Goal: Feedback & Contribution: Leave review/rating

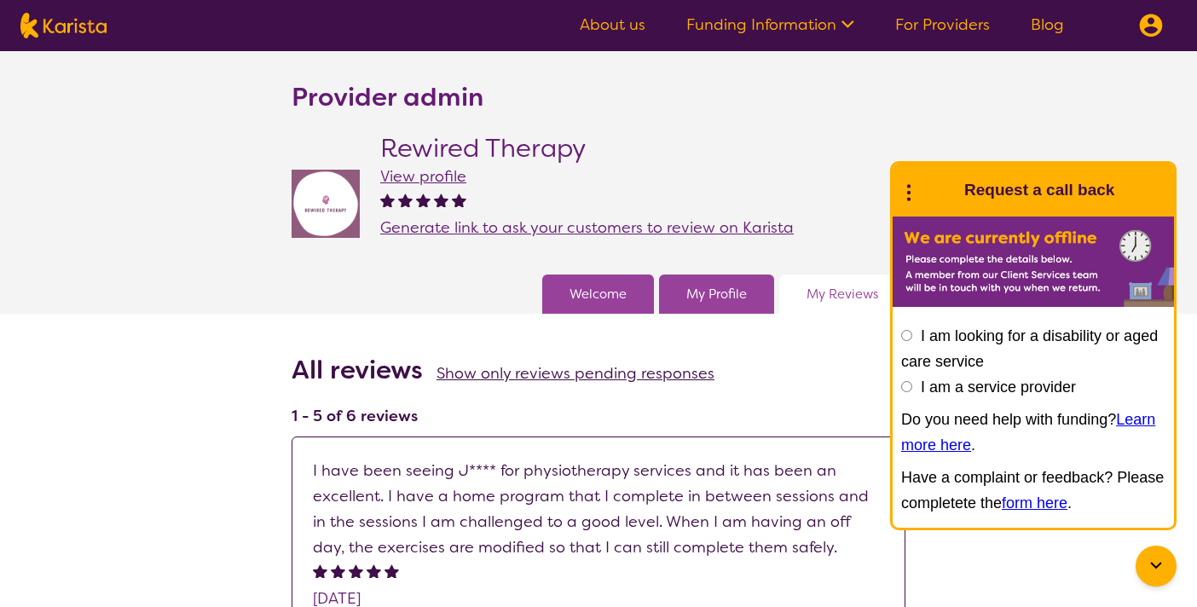
click at [588, 225] on span "Generate link to ask your customers to review on Karista" at bounding box center [587, 227] width 414 height 20
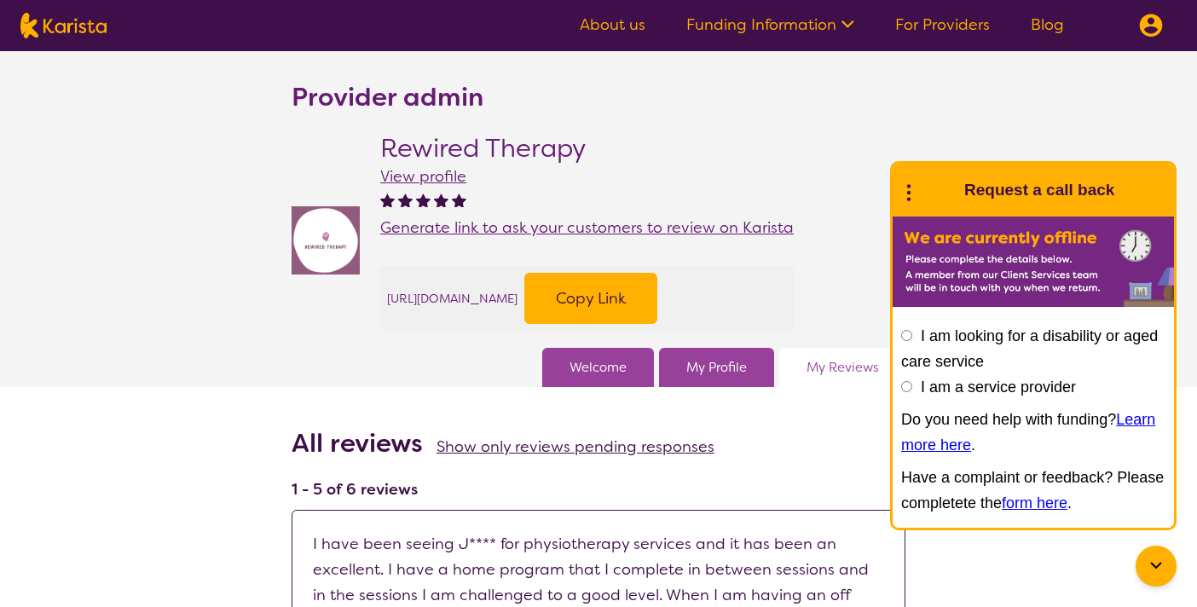
click at [518, 298] on span "https://www.karista.com.au/providers/rewired-therapy/54874/review" at bounding box center [452, 299] width 130 height 26
click at [657, 308] on button "Copy Link" at bounding box center [590, 298] width 133 height 51
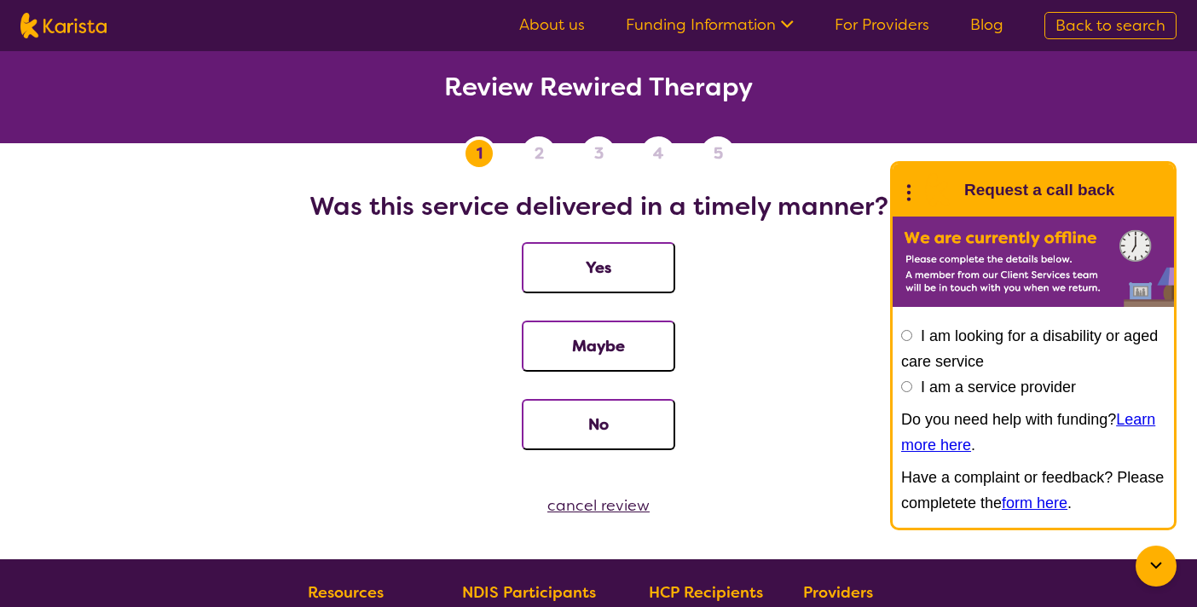
click at [617, 267] on button "Yes" at bounding box center [598, 267] width 153 height 51
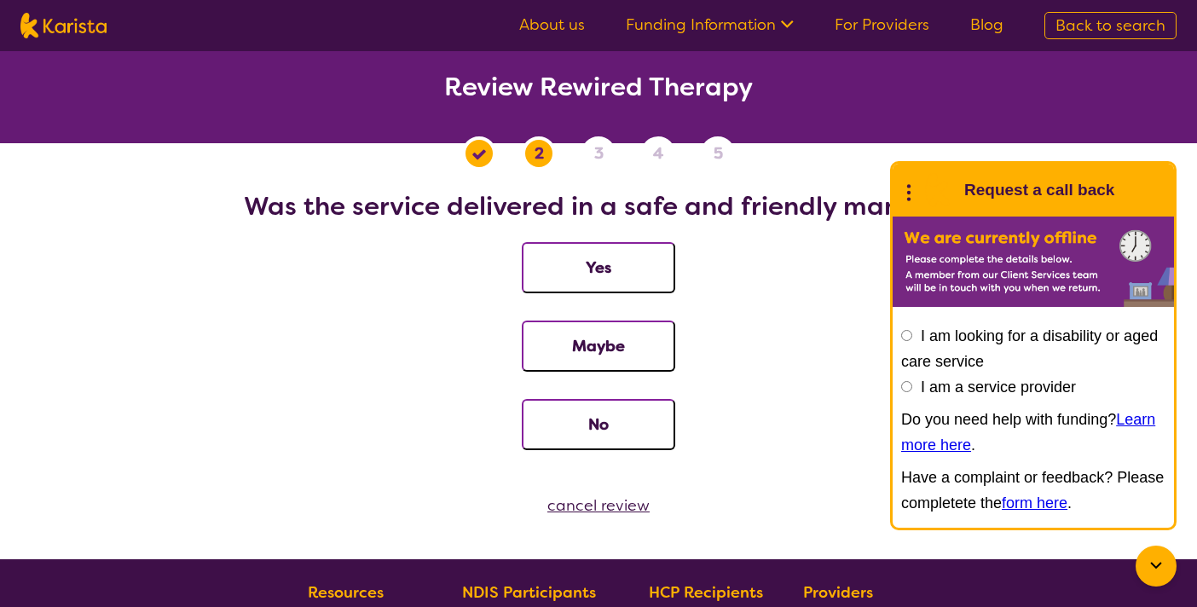
click at [617, 267] on button "Yes" at bounding box center [598, 267] width 153 height 51
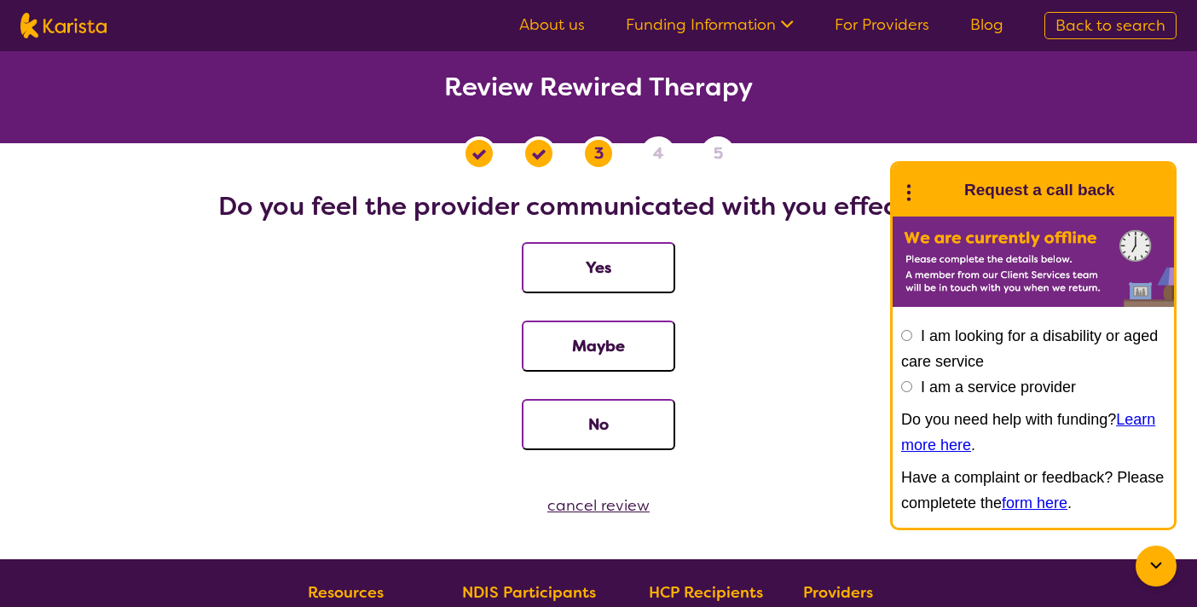
click at [617, 267] on button "Yes" at bounding box center [598, 267] width 153 height 51
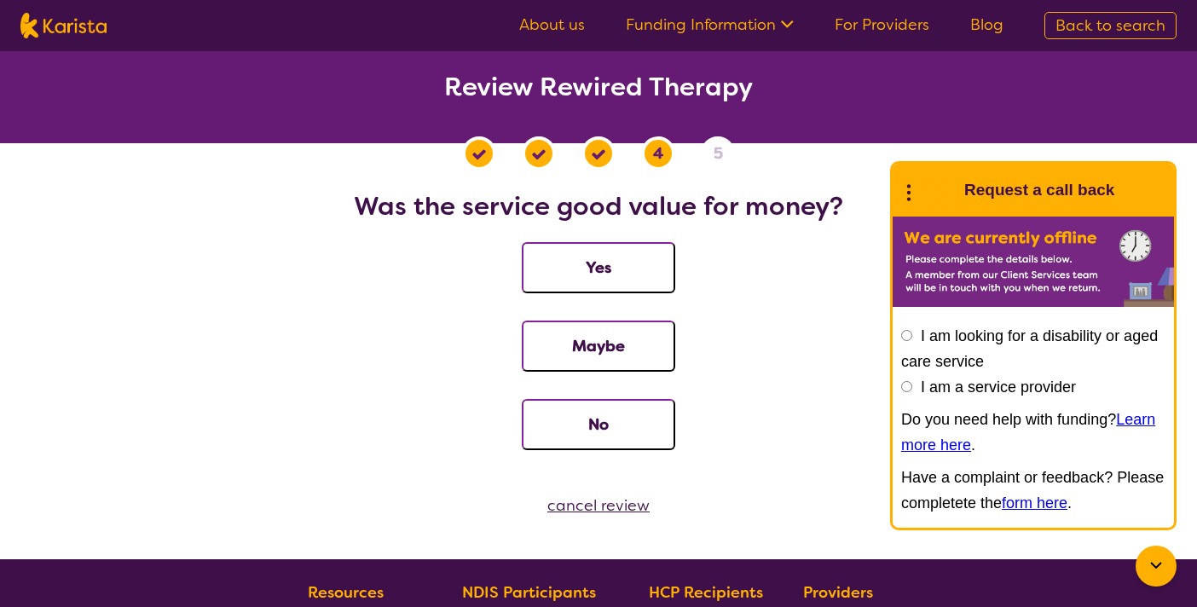
click at [617, 267] on button "Yes" at bounding box center [598, 267] width 153 height 51
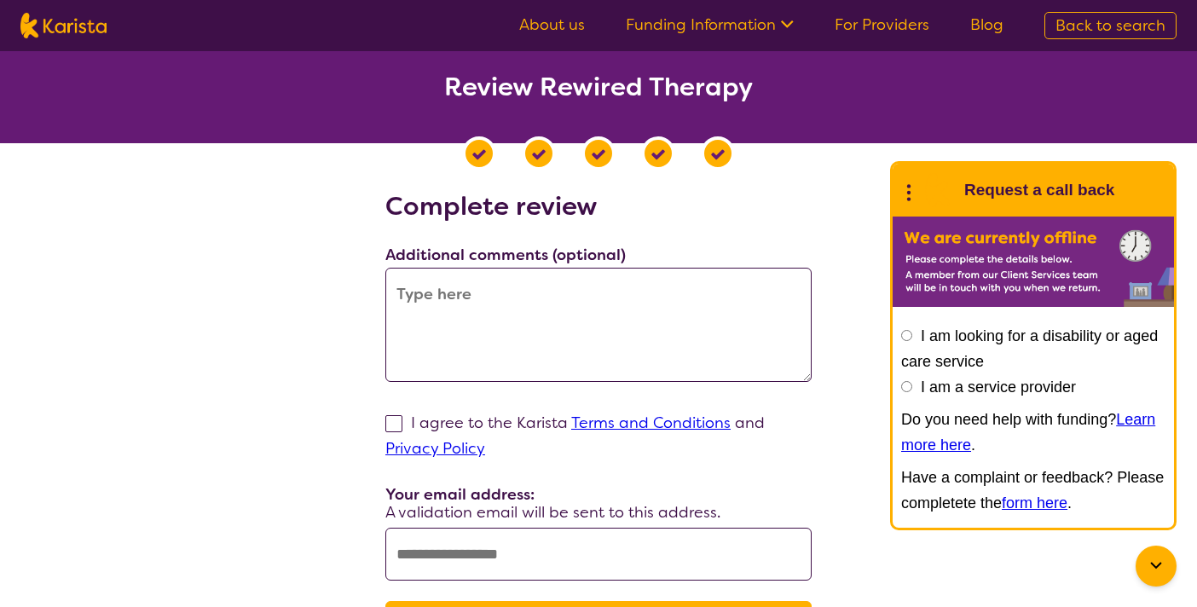
click at [649, 327] on textarea at bounding box center [598, 325] width 426 height 114
click at [1159, 567] on icon at bounding box center [1156, 566] width 20 height 20
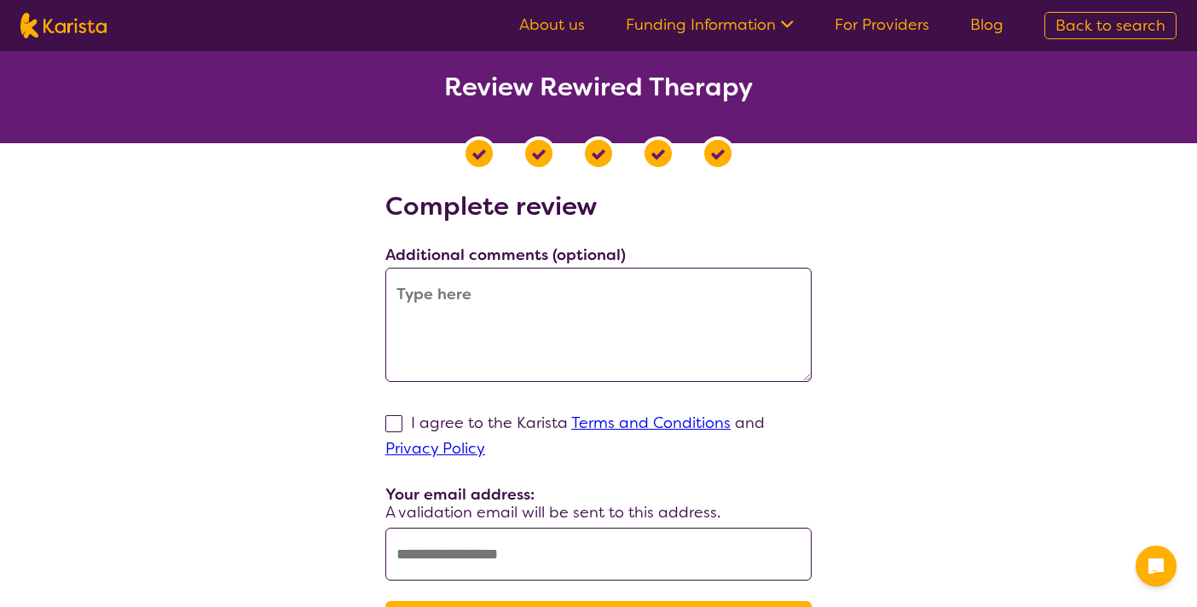
click at [495, 349] on textarea at bounding box center [598, 325] width 426 height 114
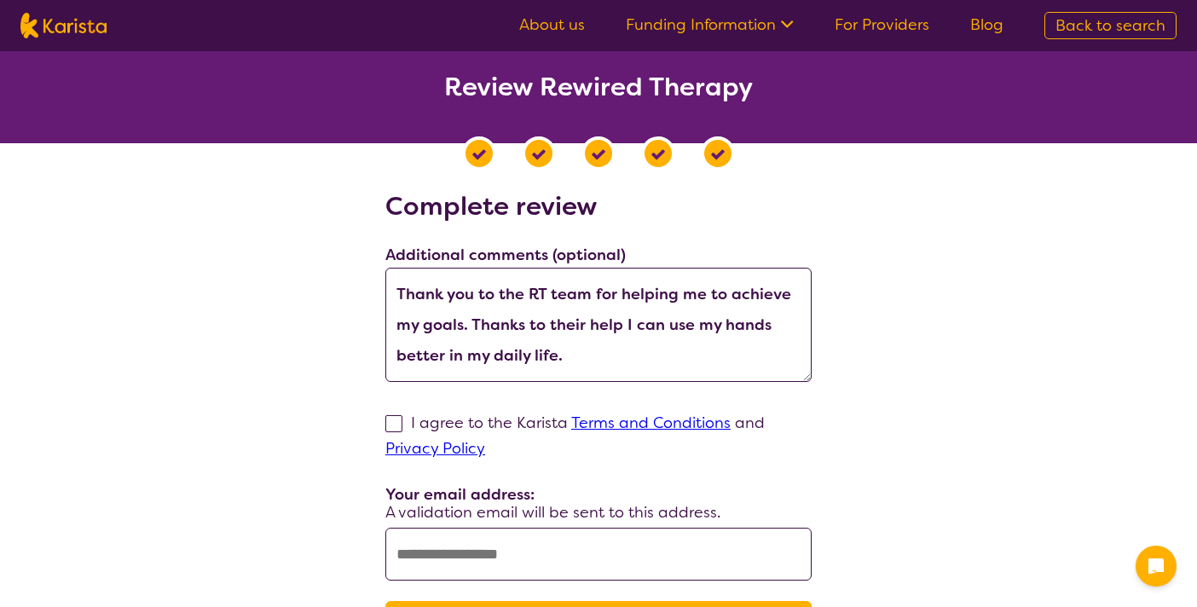
type textarea "Thank you to the RT team for helping me to achieve my goals. Thanks to their he…"
click at [514, 564] on input "text" at bounding box center [598, 554] width 426 height 53
paste input "**********"
type input "**********"
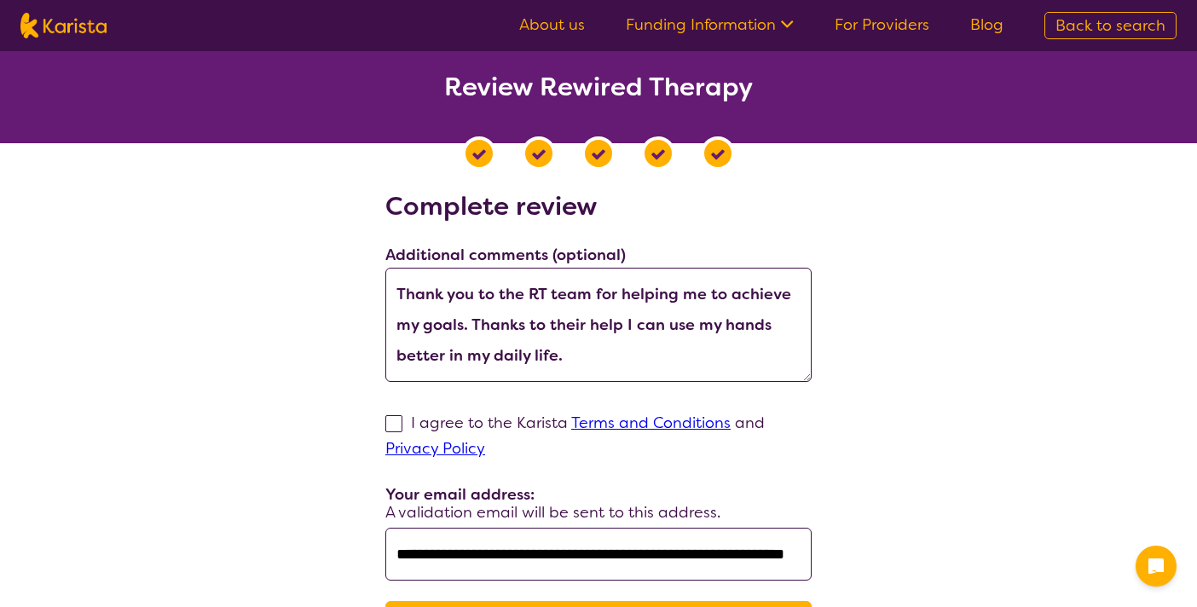
click at [475, 556] on input "**********" at bounding box center [598, 554] width 426 height 53
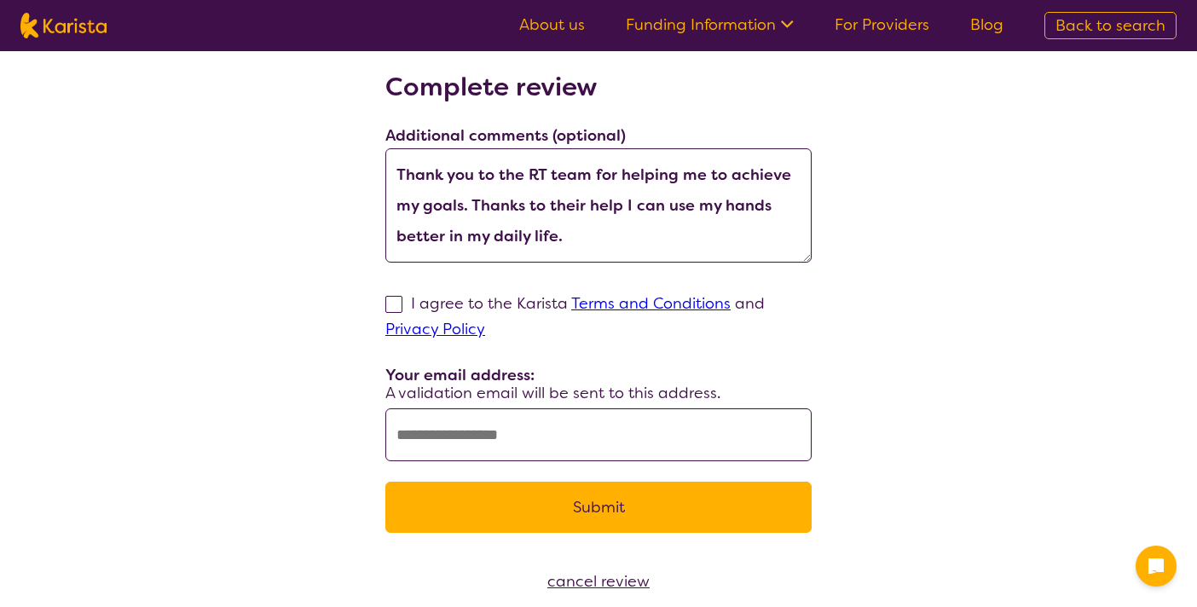
scroll to position [143, 0]
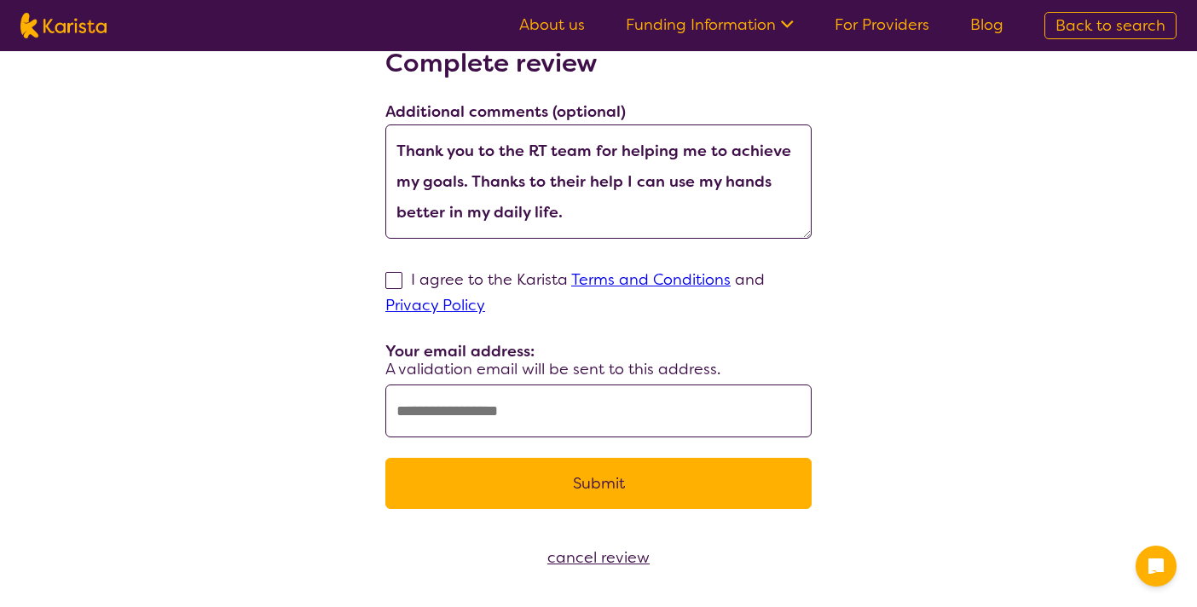
click at [390, 285] on span at bounding box center [393, 280] width 17 height 17
click at [485, 299] on input "I agree to the Karista Terms and Conditions and Privacy Policy" at bounding box center [490, 304] width 11 height 11
checkbox input "true"
click at [463, 416] on input "text" at bounding box center [598, 411] width 426 height 53
type input "**********"
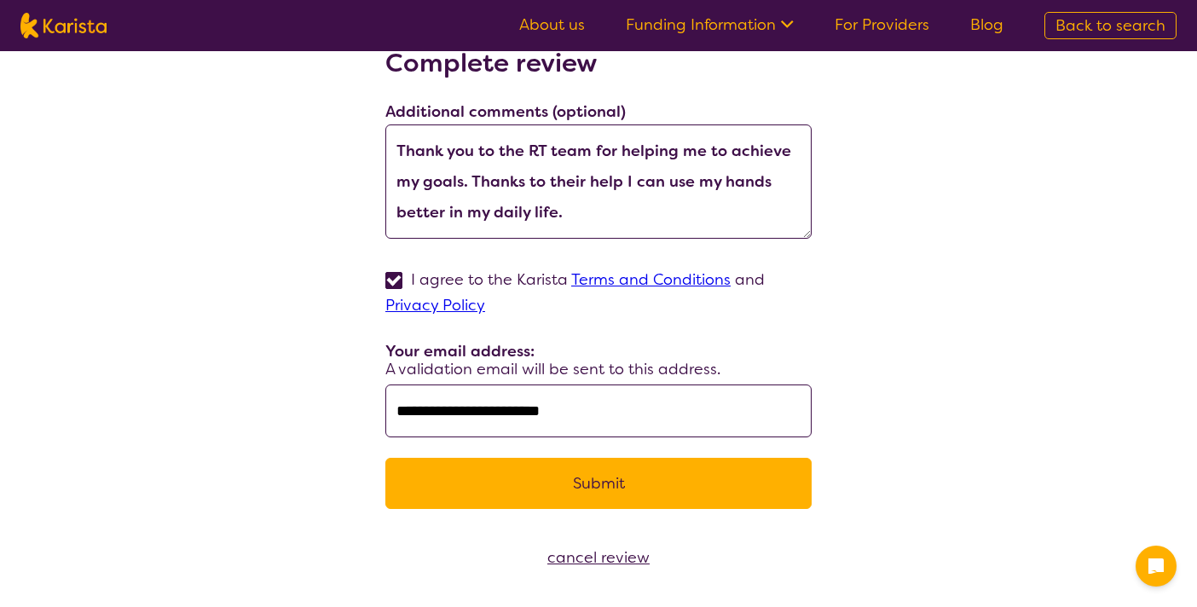
click at [601, 217] on textarea "Thank you to the RT team for helping me to achieve my goals. Thanks to their he…" at bounding box center [598, 181] width 426 height 114
drag, startPoint x: 728, startPoint y: 154, endPoint x: 788, endPoint y: 155, distance: 59.7
click at [788, 155] on textarea "Thank you to the RT team for helping me to achieve my goals. Thanks to their he…" at bounding box center [598, 181] width 426 height 114
drag, startPoint x: 606, startPoint y: 180, endPoint x: 660, endPoint y: 178, distance: 53.7
click at [660, 178] on textarea "Thank you to the RT team for helping me to make progress towards my goals. Than…" at bounding box center [598, 181] width 426 height 114
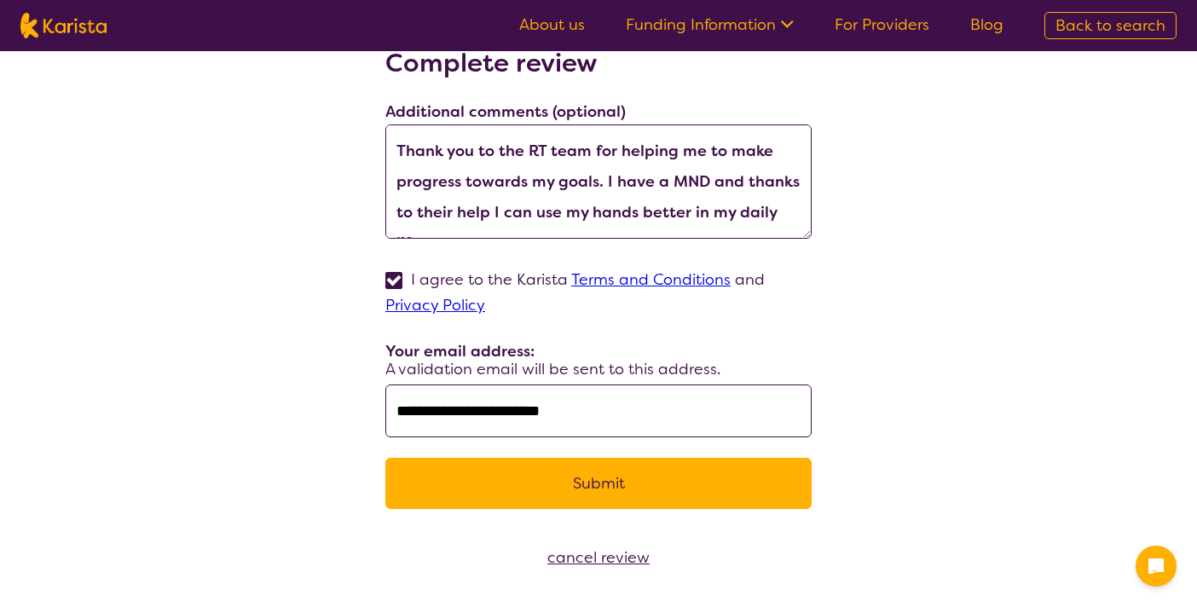
click at [796, 213] on textarea "Thank you to the RT team for helping me to make progress towards my goals. I ha…" at bounding box center [598, 181] width 426 height 114
drag, startPoint x: 691, startPoint y: 212, endPoint x: 892, endPoint y: 218, distance: 201.3
click at [892, 218] on div "**********" at bounding box center [598, 289] width 1156 height 482
click at [672, 182] on textarea "Thank you to the RT team for helping me to make progress towards my goals. I ha…" at bounding box center [598, 181] width 426 height 114
click at [794, 225] on textarea "Thank you to the RT team for helping me to make progress towards my goals. I ha…" at bounding box center [598, 181] width 426 height 114
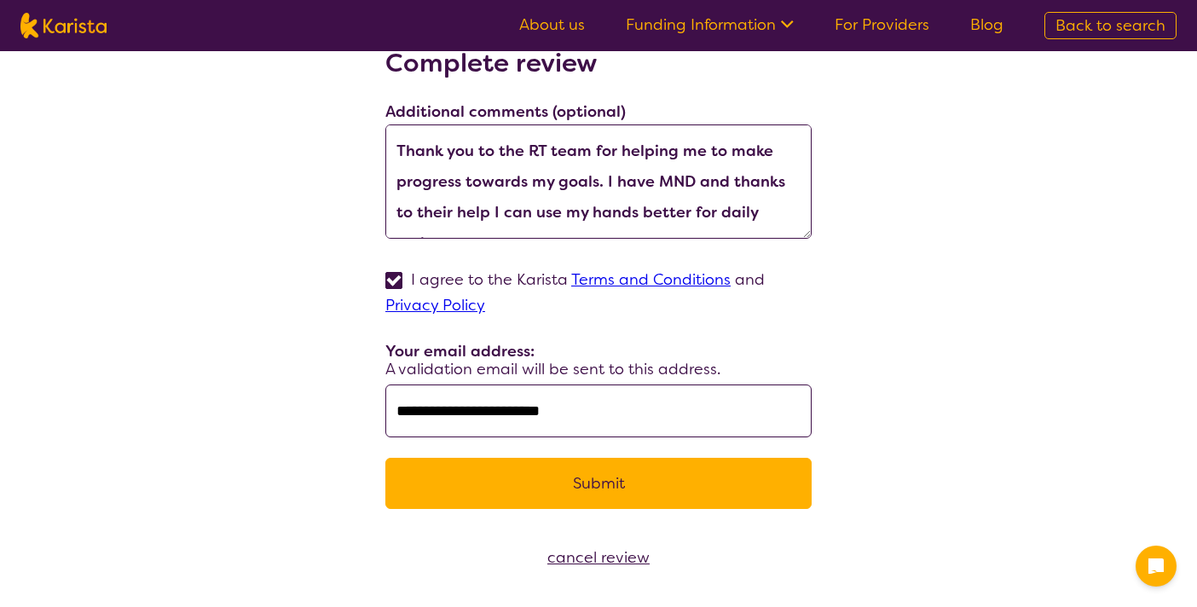
scroll to position [14, 0]
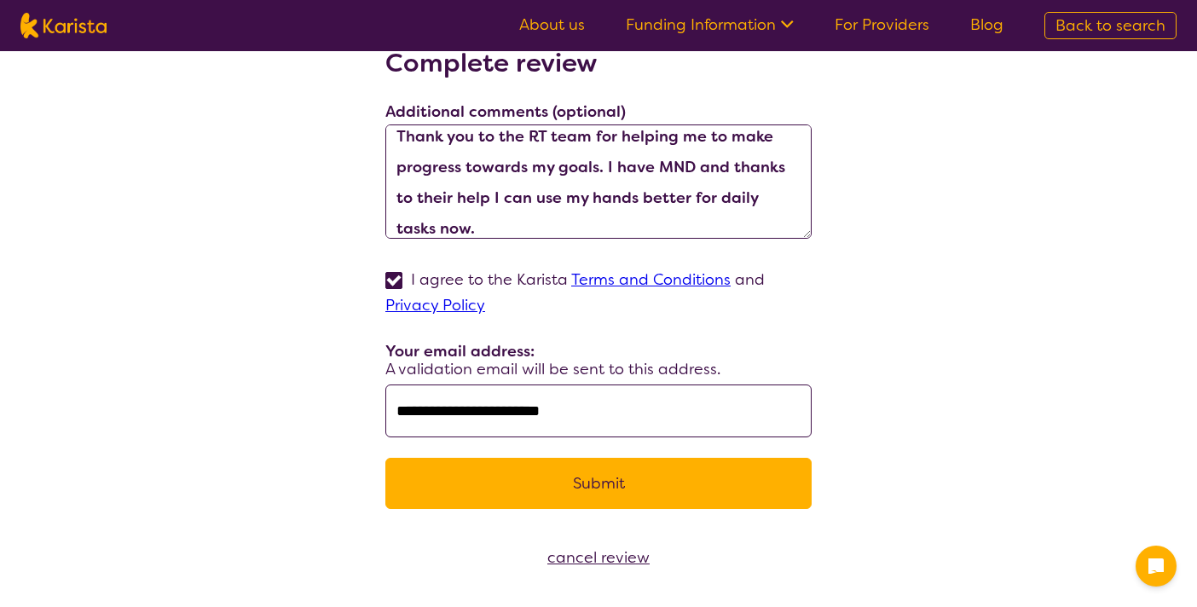
type textarea "Thank you to the RT team for helping me to make progress towards my goals. I ha…"
click at [549, 495] on button "Submit" at bounding box center [598, 483] width 426 height 51
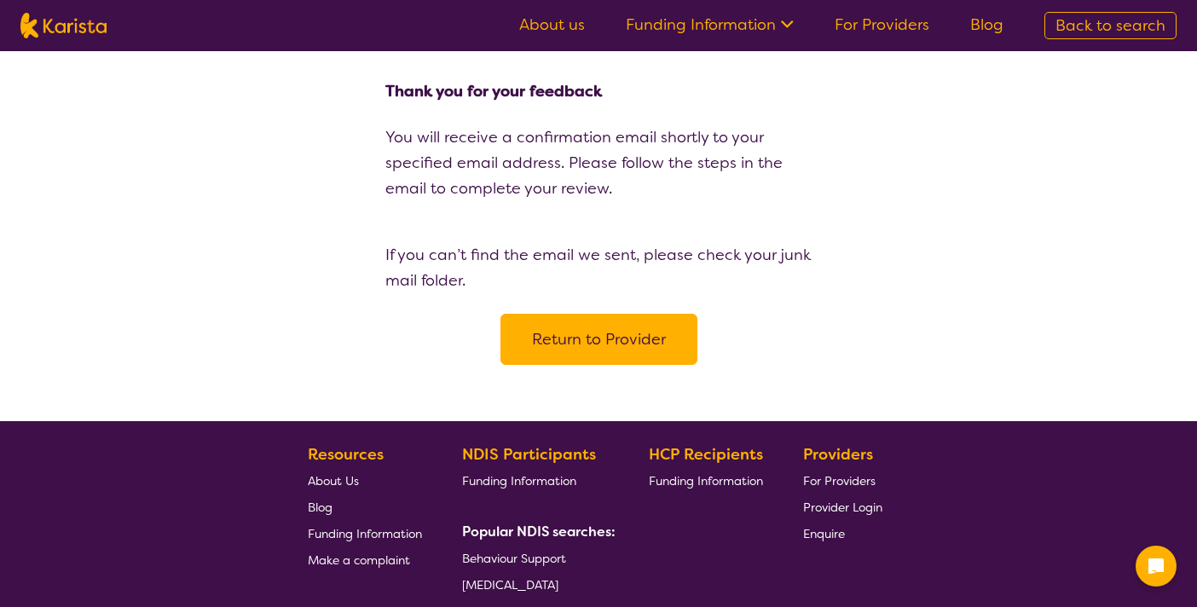
click at [640, 342] on button "Return to Provider" at bounding box center [599, 339] width 197 height 51
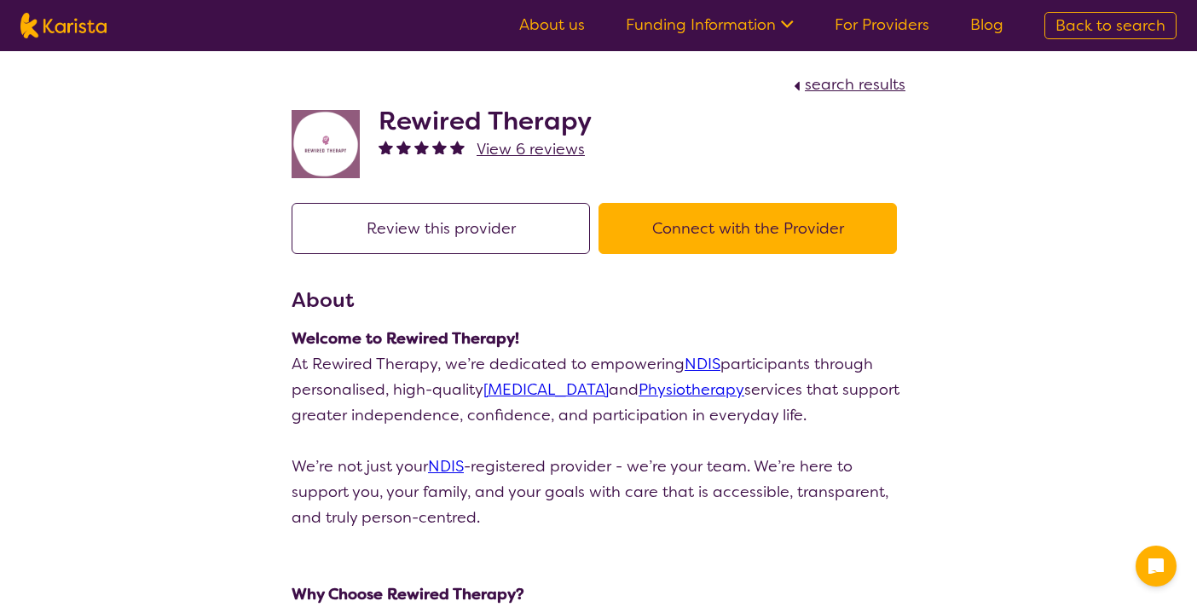
click at [542, 149] on span "View 6 reviews" at bounding box center [531, 149] width 108 height 20
